Goal: Transaction & Acquisition: Purchase product/service

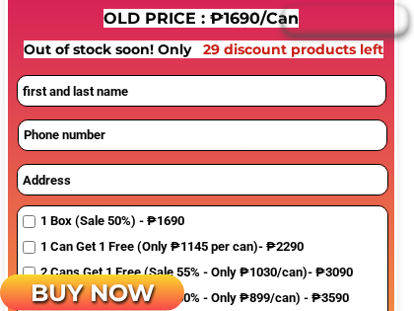
scroll to position [1713, 0]
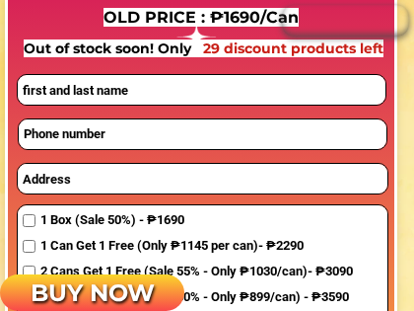
click at [248, 106] on div at bounding box center [202, 90] width 370 height 32
click at [244, 141] on input "tel" at bounding box center [203, 134] width 368 height 30
click at [237, 87] on input "text" at bounding box center [202, 90] width 368 height 30
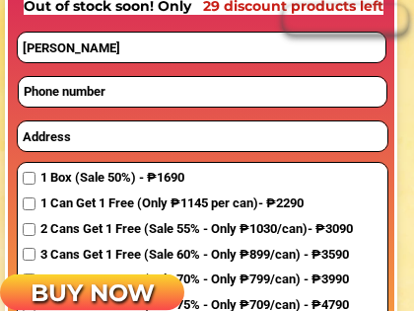
scroll to position [1757, 0]
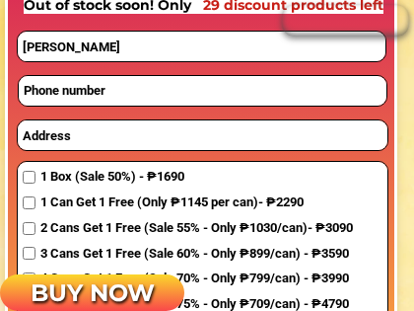
type input "[PERSON_NAME]"
click at [229, 99] on input "tel" at bounding box center [203, 91] width 368 height 30
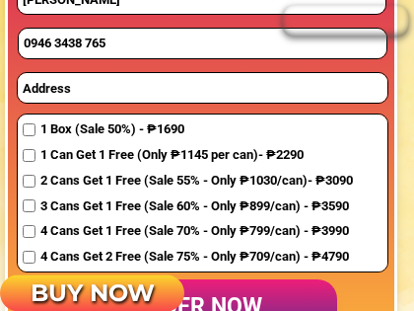
scroll to position [1804, 0]
click at [172, 42] on input "0946 3438 765F" at bounding box center [203, 44] width 368 height 30
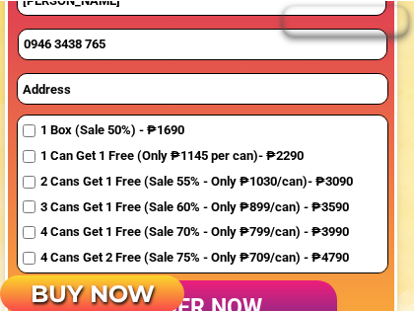
scroll to position [1803, 0]
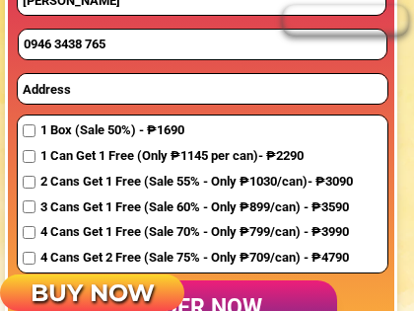
type input "0946 3438 765"
click at [104, 96] on input "text" at bounding box center [203, 89] width 370 height 30
type input "Ga"
click at [40, 258] on span "4 Cans Get 2 Free (Sale 75% - Only ₱709/can) - ₱4790" at bounding box center [196, 258] width 313 height 21
checkbox input "true"
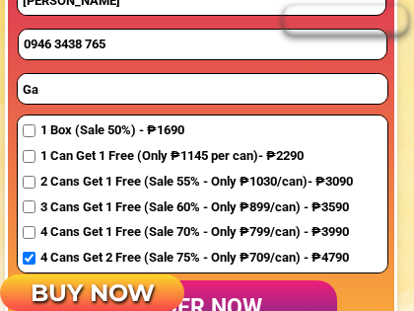
click at [268, 96] on input "Ga" at bounding box center [203, 89] width 370 height 30
type input "G"
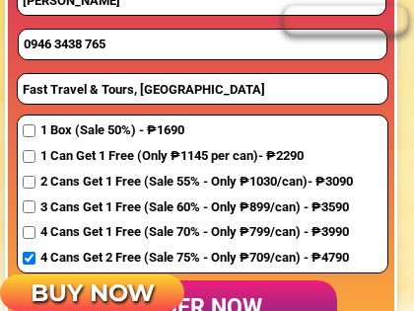
type input "Fast Travel & Tours, [GEOGRAPHIC_DATA]"
click at [35, 131] on input "checkbox" at bounding box center [29, 130] width 13 height 13
checkbox input "true"
click at [40, 259] on span "4 Cans Get 2 Free (Sale 75% - Only ₱709/can) - ₱4790" at bounding box center [196, 258] width 313 height 21
checkbox input "false"
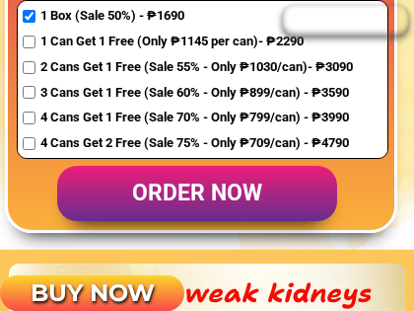
scroll to position [1918, 0]
click at [236, 195] on p "order now" at bounding box center [197, 194] width 280 height 56
click at [237, 196] on p "order now" at bounding box center [197, 194] width 280 height 56
click at [229, 197] on p "order now" at bounding box center [197, 194] width 280 height 56
click at [242, 200] on p "order now" at bounding box center [197, 194] width 280 height 56
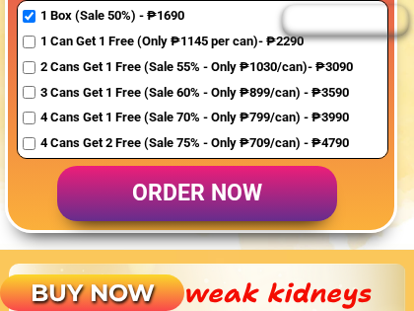
click at [248, 193] on p "order now" at bounding box center [197, 194] width 280 height 56
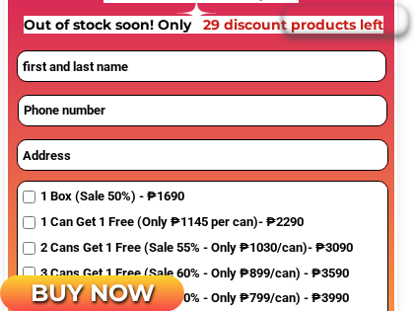
scroll to position [1737, 0]
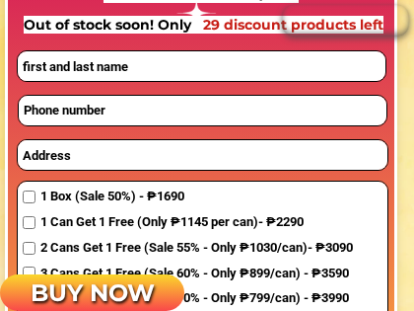
click at [237, 68] on input "text" at bounding box center [202, 66] width 368 height 30
type input "[PERSON_NAME]"
click at [378, 279] on div "1 Box (Sale 50%) - ₱1690 1 Can Get 1 Free (Only ₱1145 per can)- ₱2290 2 Cans Ge…" at bounding box center [203, 263] width 370 height 163
click at [251, 114] on input "tel" at bounding box center [203, 111] width 368 height 30
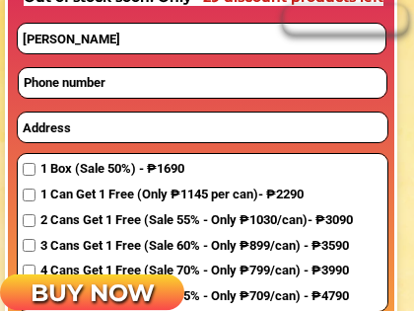
scroll to position [1765, 0]
type input "094"
click at [251, 276] on span "4 Cans Get 1 Free (Sale 70% - Only ₱799/can) - ₱3990" at bounding box center [196, 270] width 313 height 21
checkbox input "true"
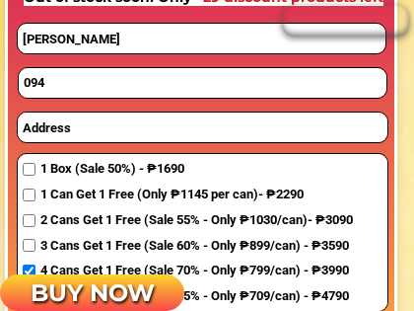
click at [276, 91] on input "094" at bounding box center [203, 83] width 368 height 30
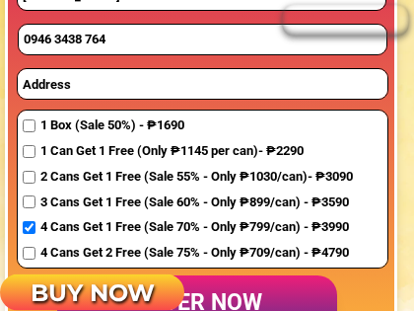
scroll to position [1809, 0]
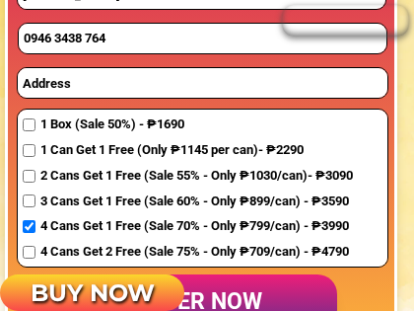
type input "0946 3438 764"
click at [239, 87] on input "text" at bounding box center [203, 83] width 370 height 30
type input "Fast Travel &"
click at [100, 194] on span "3 Cans Get 1 Free (Sale 60% - Only ₱899/can) - ₱3590" at bounding box center [196, 201] width 313 height 21
checkbox input "true"
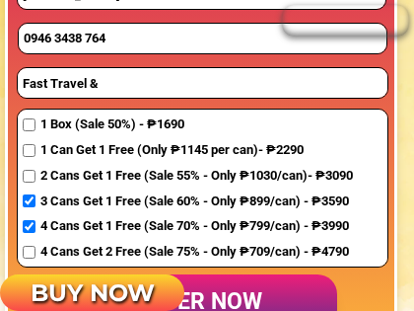
scroll to position [1810, 0]
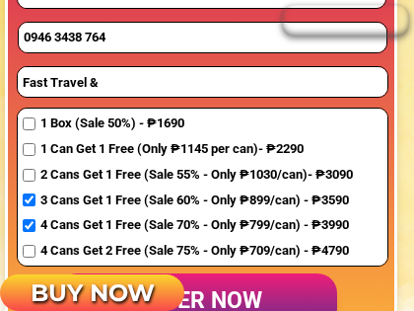
click at [256, 91] on input "Fast Travel &" at bounding box center [203, 82] width 370 height 30
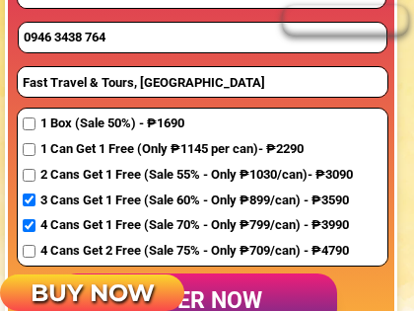
type input "Fast Travel & Tours, [GEOGRAPHIC_DATA]"
click at [40, 128] on span "1 Box (Sale 50%) - ₱1690" at bounding box center [196, 123] width 313 height 21
checkbox input "true"
click at [35, 197] on input "checkbox" at bounding box center [29, 199] width 13 height 13
checkbox input "false"
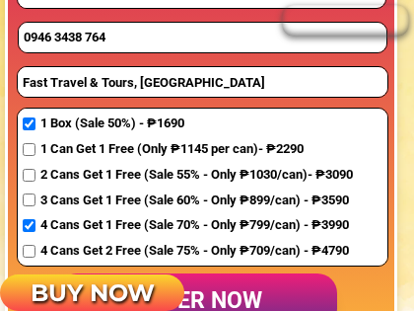
click at [35, 225] on input "checkbox" at bounding box center [29, 225] width 13 height 13
checkbox input "false"
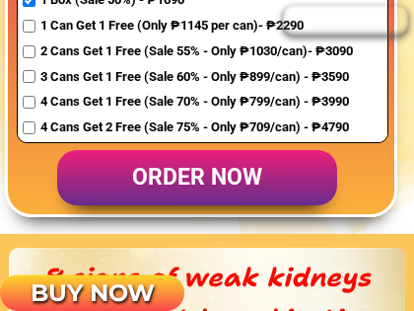
scroll to position [1933, 0]
click at [241, 179] on p "order now" at bounding box center [197, 178] width 280 height 56
click at [252, 183] on p "order now" at bounding box center [197, 178] width 280 height 56
